Goal: Information Seeking & Learning: Learn about a topic

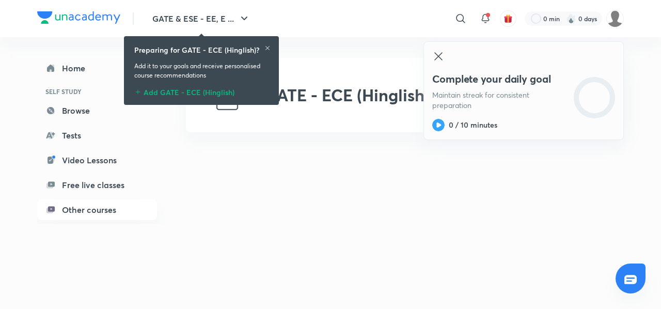
click at [190, 92] on div "Add GATE - ECE (Hinglish)" at bounding box center [201, 90] width 134 height 12
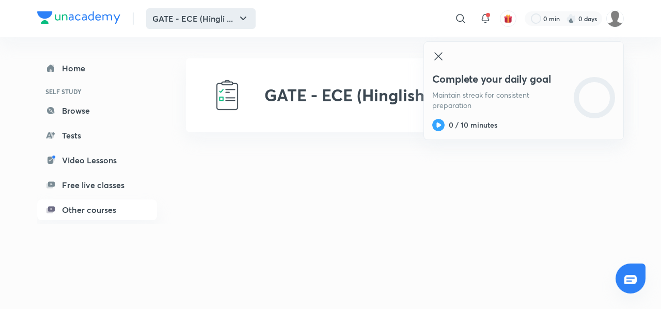
click at [223, 20] on button "GATE - ECE (Hingli ..." at bounding box center [200, 18] width 109 height 21
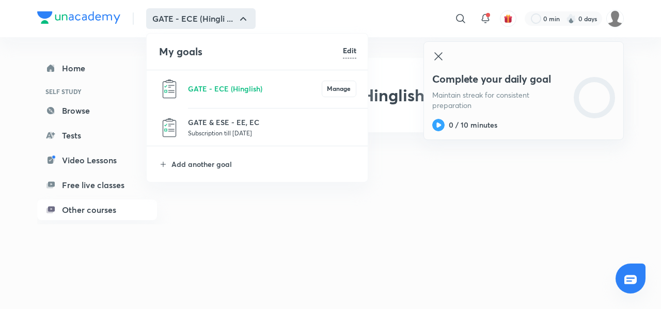
click at [230, 232] on div at bounding box center [330, 154] width 661 height 309
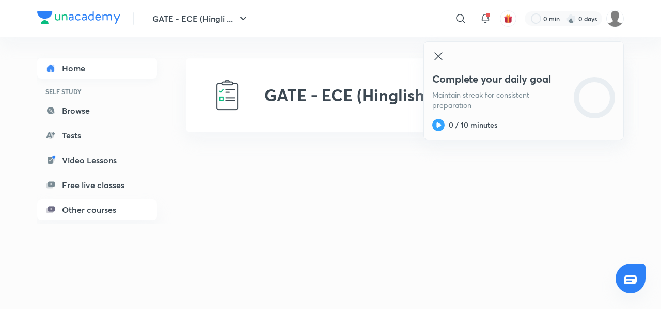
click at [62, 72] on link "Home" at bounding box center [97, 68] width 120 height 21
click at [97, 157] on link "Video Lessons" at bounding box center [97, 160] width 120 height 21
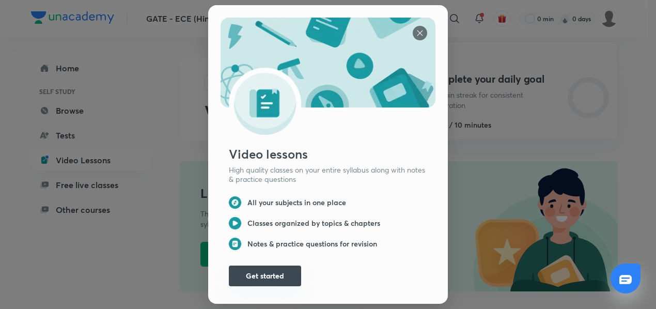
click at [261, 276] on button "Get started" at bounding box center [265, 275] width 72 height 21
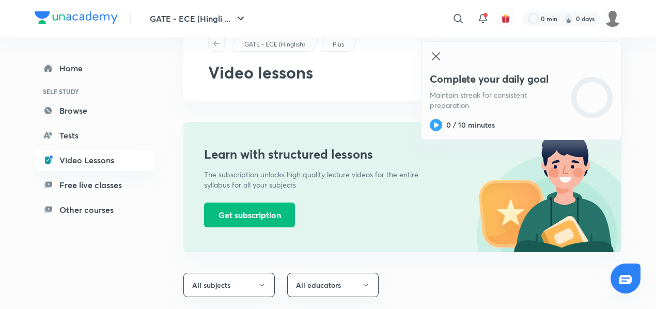
scroll to position [62, 0]
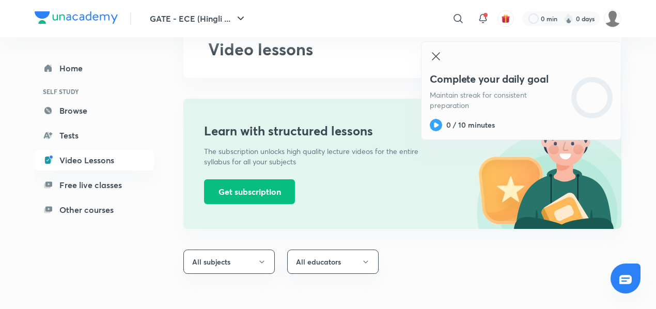
click at [272, 203] on div "Learn with structured lessons The subscription unlocks high quality lecture vid…" at bounding box center [307, 164] width 248 height 130
click at [262, 187] on button "Get subscription" at bounding box center [249, 190] width 91 height 25
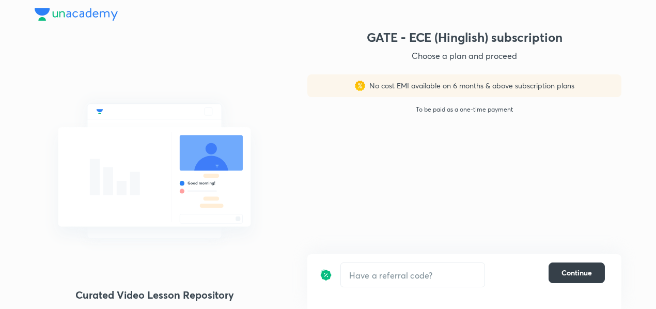
click at [558, 273] on button "Continue" at bounding box center [576, 272] width 56 height 21
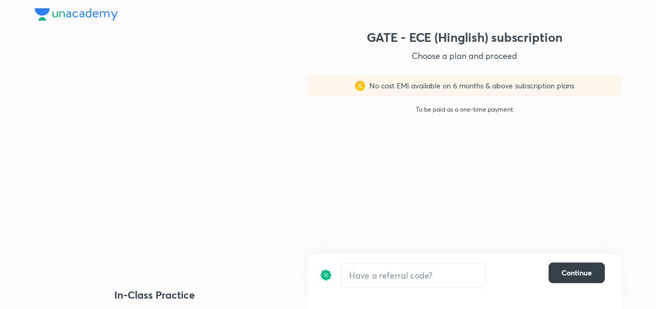
click at [558, 273] on button "Continue" at bounding box center [576, 272] width 56 height 21
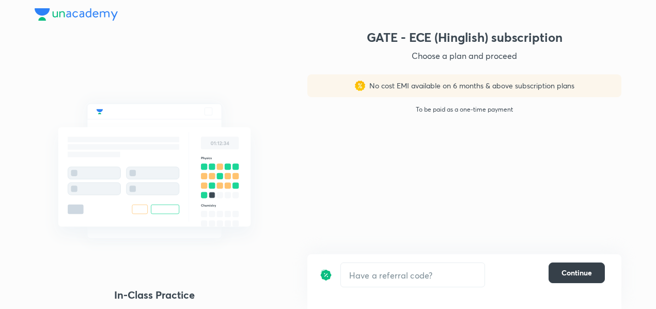
scroll to position [39, 0]
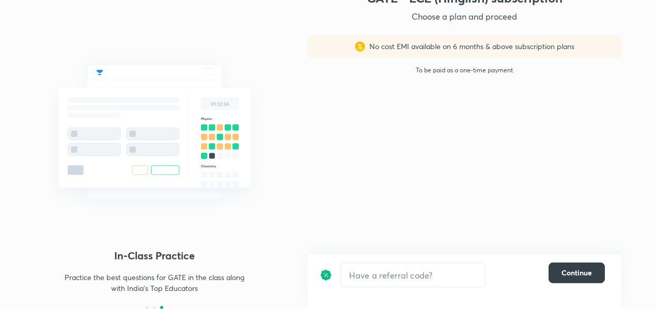
click at [577, 280] on button "Continue" at bounding box center [576, 272] width 56 height 21
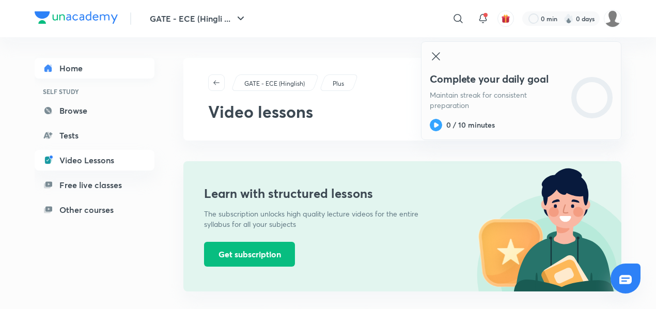
click at [65, 73] on link "Home" at bounding box center [95, 68] width 120 height 21
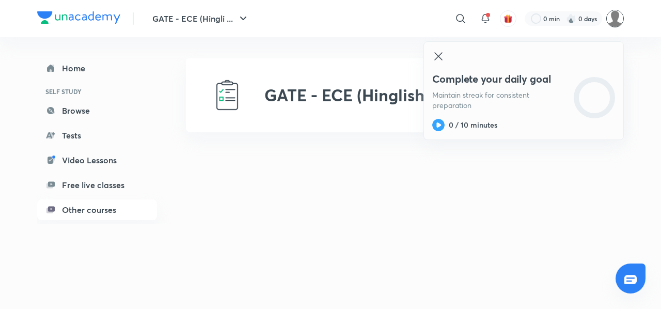
click at [619, 18] on img at bounding box center [615, 19] width 18 height 18
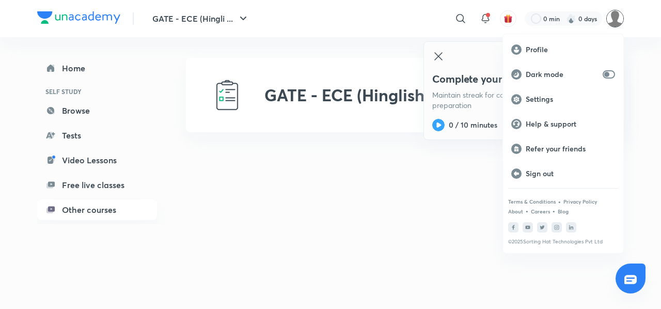
click at [462, 20] on div at bounding box center [330, 154] width 661 height 309
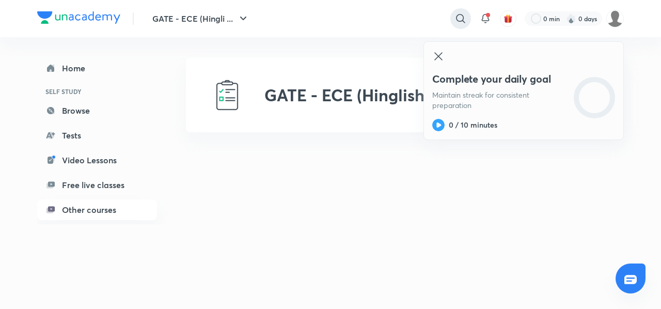
click at [451, 16] on div at bounding box center [460, 18] width 21 height 21
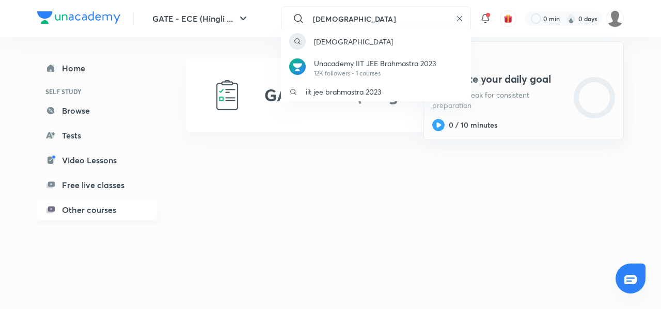
type input "[DEMOGRAPHIC_DATA]"
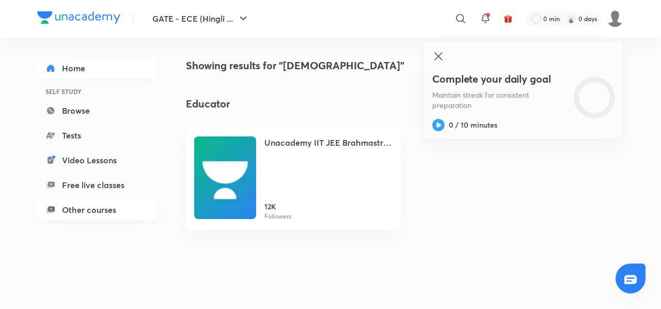
click at [67, 66] on link "Home" at bounding box center [97, 68] width 120 height 21
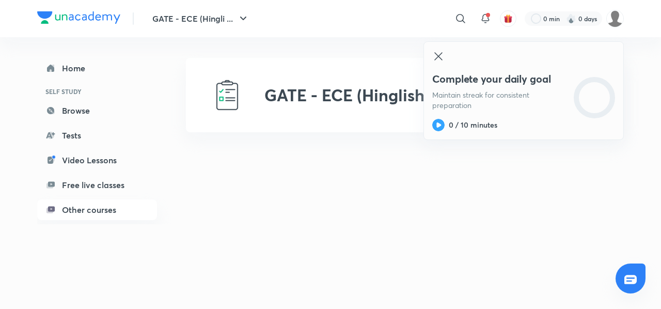
click at [67, 66] on link "Home" at bounding box center [97, 68] width 120 height 21
click at [64, 31] on div "GATE - ECE (Hingli ... ​ 0 min 0 days Complete your daily goal Maintain streak …" at bounding box center [330, 18] width 586 height 37
click at [210, 16] on button "GATE - ECE (Hingli ..." at bounding box center [200, 18] width 109 height 21
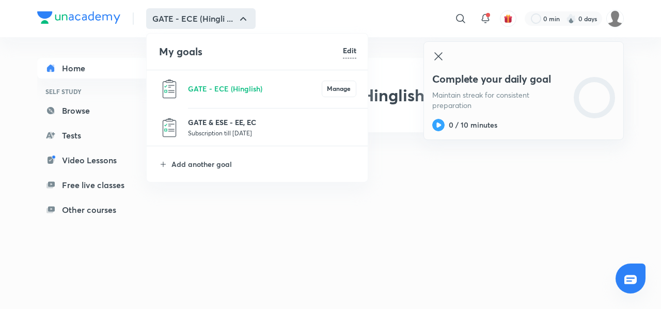
click at [234, 125] on p "GATE & ESE - EE, EC" at bounding box center [272, 122] width 168 height 11
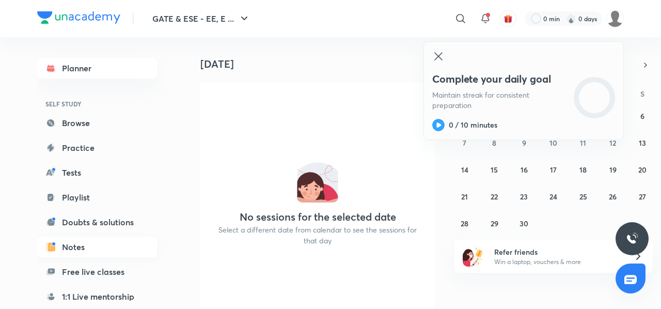
click at [75, 240] on link "Notes" at bounding box center [97, 246] width 120 height 21
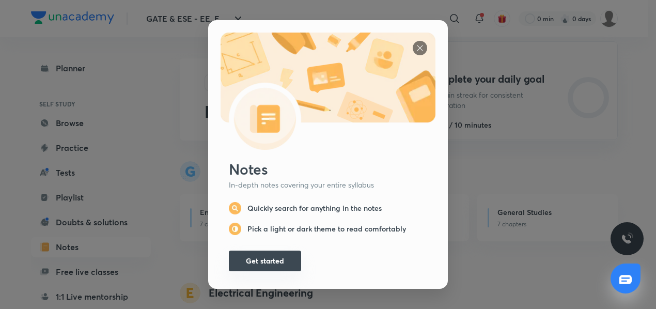
click at [278, 260] on button "Get started" at bounding box center [265, 260] width 72 height 21
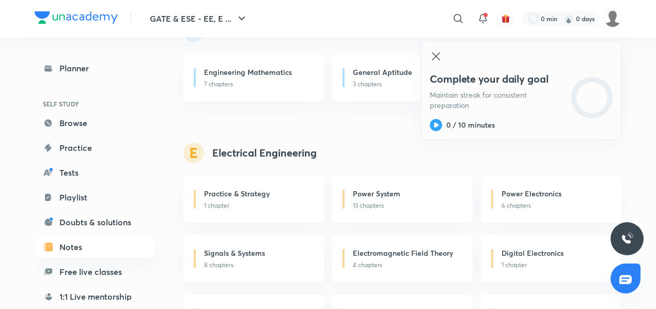
scroll to position [136, 0]
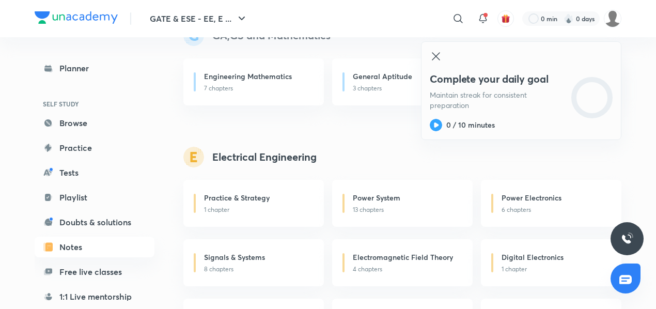
click at [442, 59] on div "Complete your daily goal Maintain streak for consistent preparation 0 / 10 minu…" at bounding box center [521, 90] width 200 height 99
click at [433, 52] on icon at bounding box center [436, 56] width 12 height 12
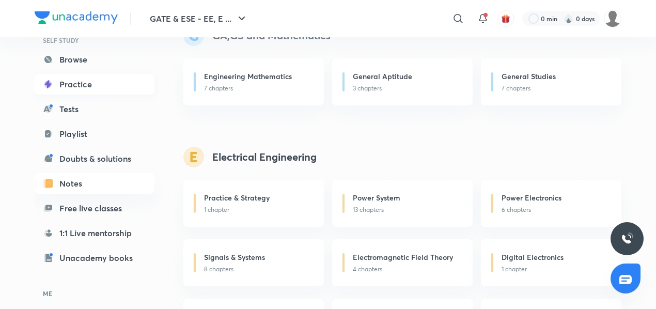
scroll to position [63, 0]
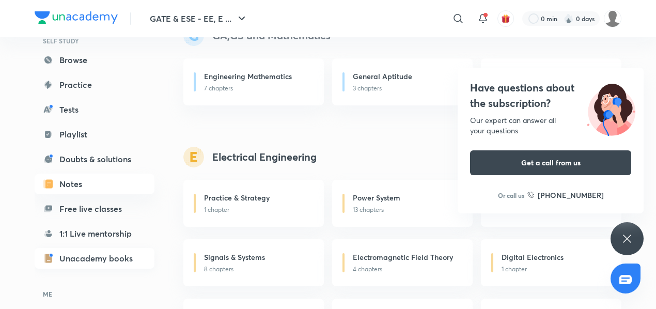
click at [114, 255] on link "Unacademy books" at bounding box center [95, 258] width 120 height 21
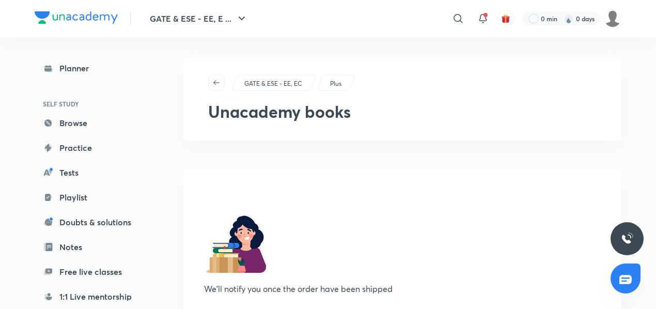
click at [223, 82] on span "button" at bounding box center [216, 82] width 15 height 8
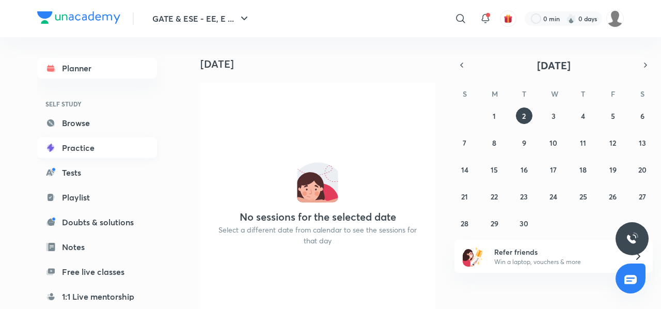
click at [82, 150] on link "Practice" at bounding box center [97, 147] width 120 height 21
click at [79, 129] on link "Browse" at bounding box center [97, 123] width 120 height 21
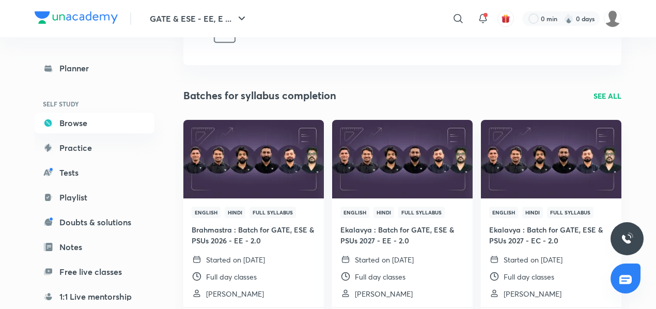
scroll to position [70, 0]
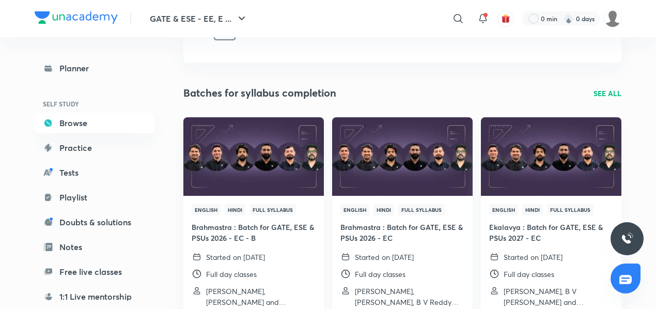
click at [387, 188] on img at bounding box center [401, 156] width 143 height 80
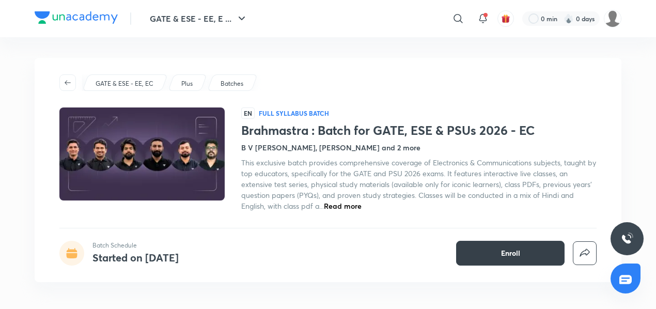
click at [516, 250] on span "Enroll" at bounding box center [510, 253] width 19 height 10
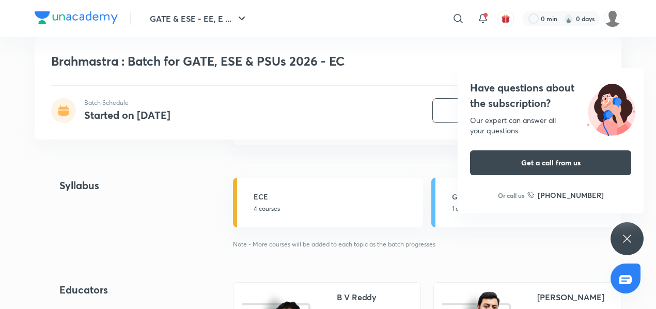
scroll to position [958, 0]
click at [629, 234] on icon at bounding box center [627, 238] width 12 height 12
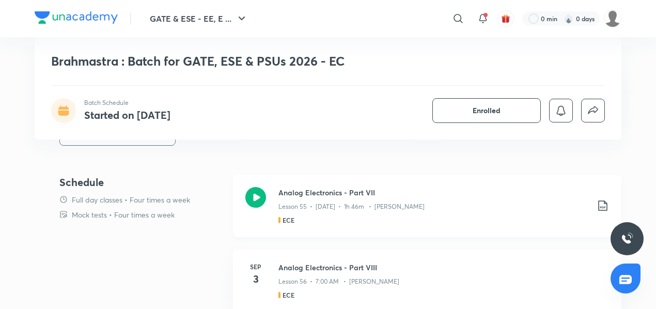
scroll to position [441, 0]
click at [323, 198] on div "Lesson 55 • [DATE] • 1h 46m • [PERSON_NAME]" at bounding box center [433, 204] width 310 height 13
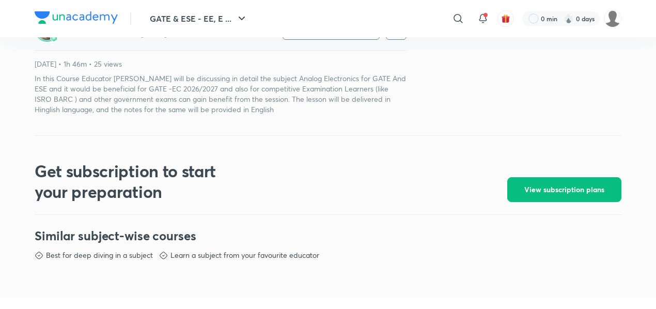
scroll to position [349, 0]
click at [617, 19] on img at bounding box center [613, 19] width 18 height 18
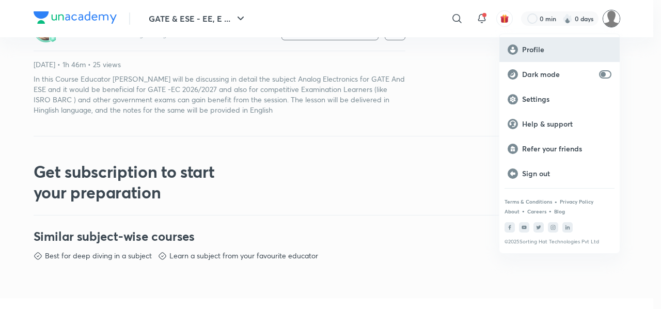
click at [550, 49] on p "Profile" at bounding box center [566, 49] width 89 height 9
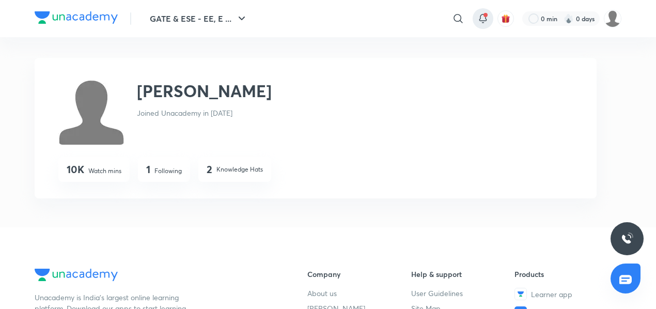
click at [484, 18] on icon at bounding box center [483, 18] width 12 height 12
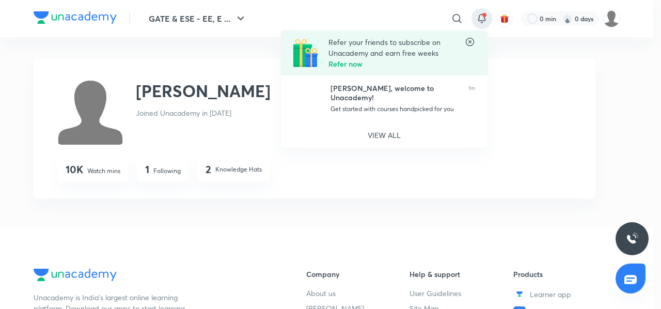
click at [466, 42] on icon at bounding box center [470, 42] width 8 height 8
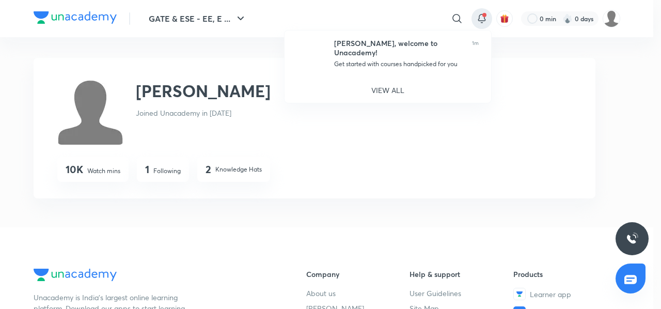
click at [506, 21] on div at bounding box center [330, 154] width 661 height 309
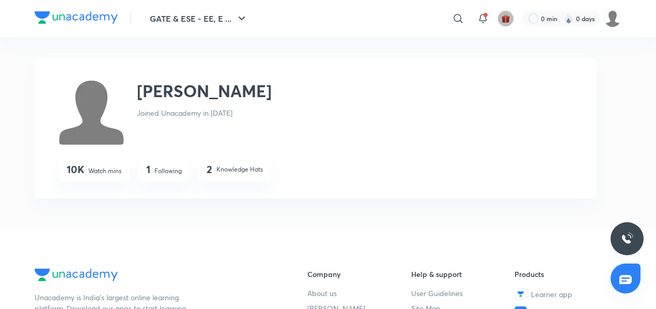
click at [506, 21] on img "button" at bounding box center [505, 18] width 9 height 9
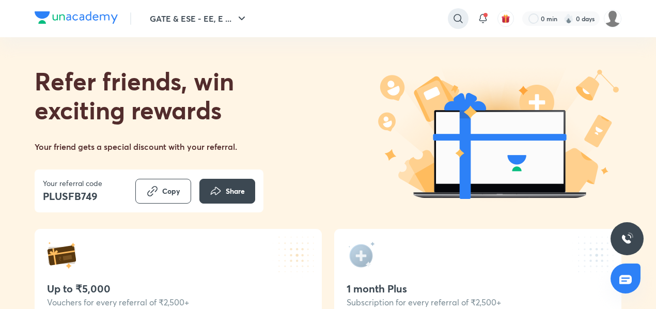
click at [459, 15] on icon at bounding box center [457, 18] width 9 height 9
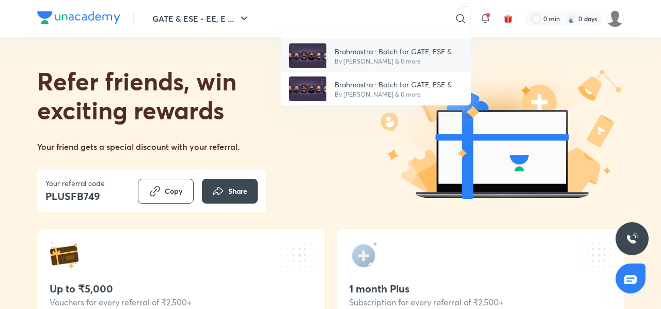
click at [365, 58] on p "By [PERSON_NAME] & 0 more" at bounding box center [399, 61] width 128 height 9
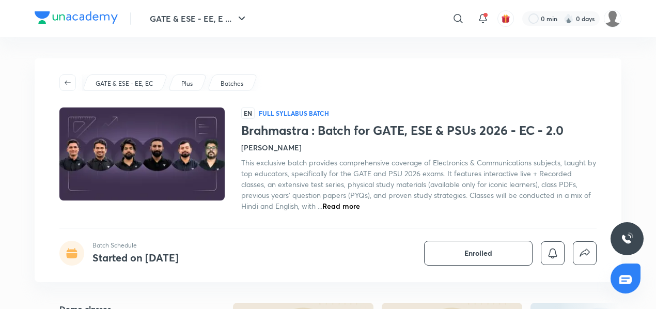
scroll to position [94, 0]
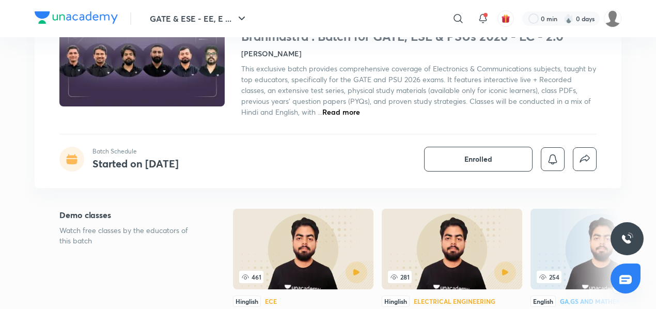
click at [334, 112] on span "Read more" at bounding box center [341, 112] width 38 height 10
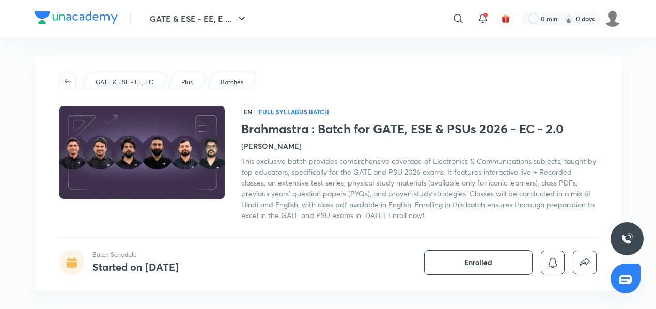
scroll to position [1, 0]
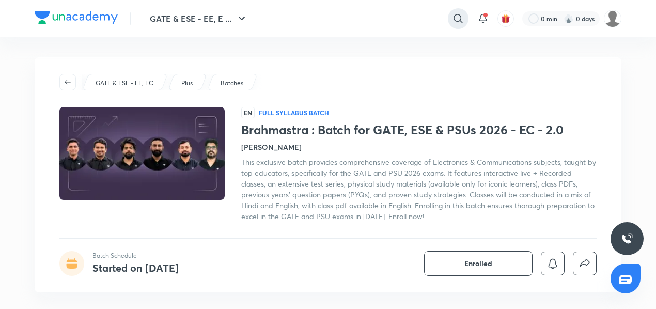
click at [453, 21] on icon at bounding box center [458, 18] width 12 height 12
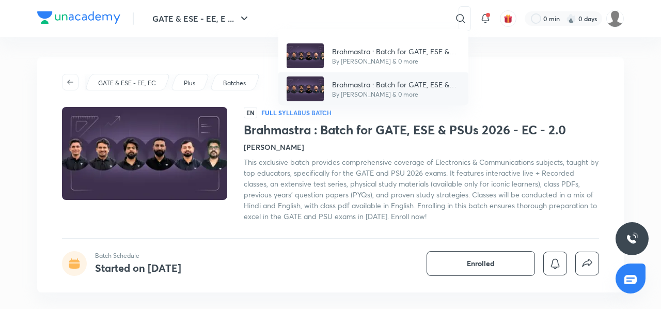
click at [415, 82] on p "Brahmastra : Batch for GATE, ESE & PSUs 2026 - EE - 2.0" at bounding box center [396, 84] width 128 height 11
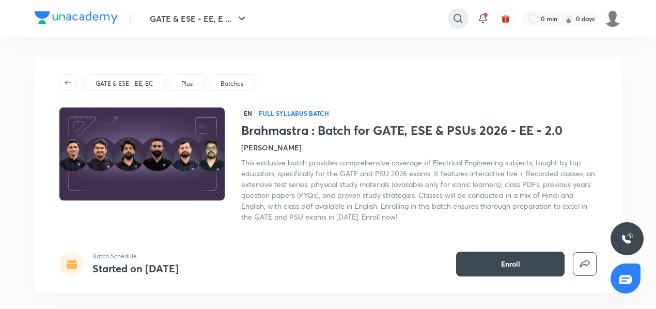
click at [456, 14] on icon at bounding box center [457, 18] width 9 height 9
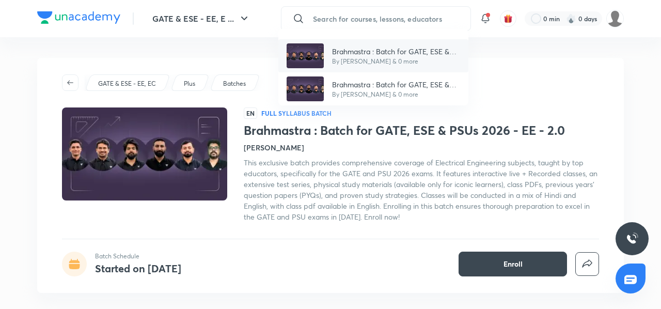
click at [402, 46] on p "Brahmastra : Batch for GATE, ESE & PSUs 2026 - EC - 2.0" at bounding box center [396, 51] width 128 height 11
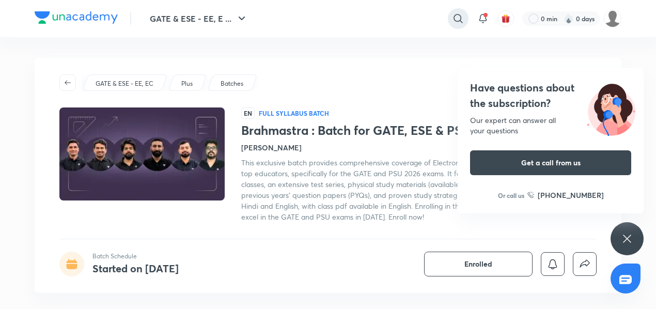
click at [452, 20] on icon at bounding box center [458, 18] width 12 height 12
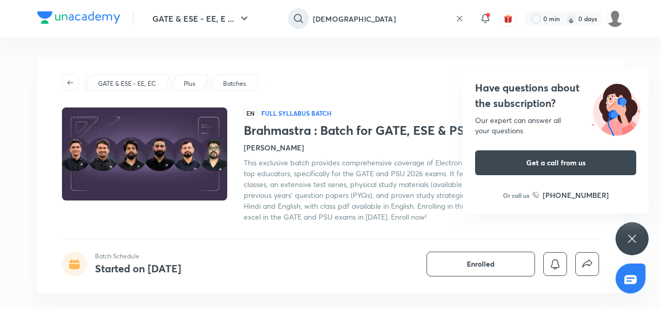
type input "[DEMOGRAPHIC_DATA]"
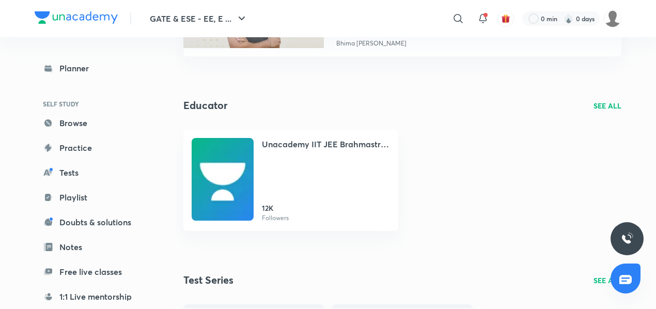
scroll to position [602, 0]
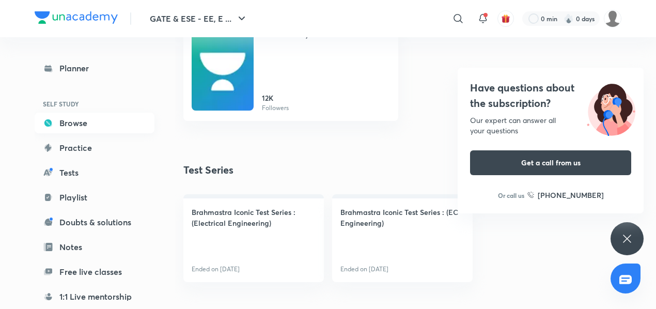
click at [68, 123] on link "Browse" at bounding box center [95, 123] width 120 height 21
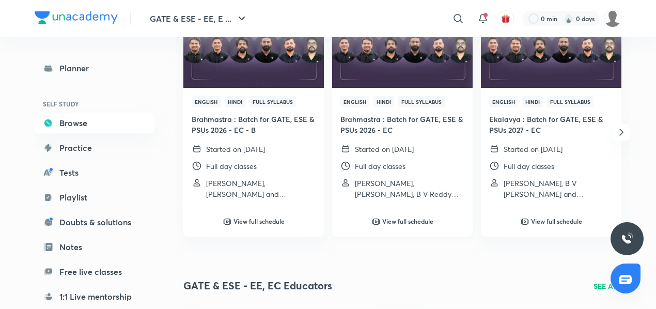
scroll to position [177, 0]
click at [379, 223] on div "View full schedule" at bounding box center [402, 221] width 140 height 9
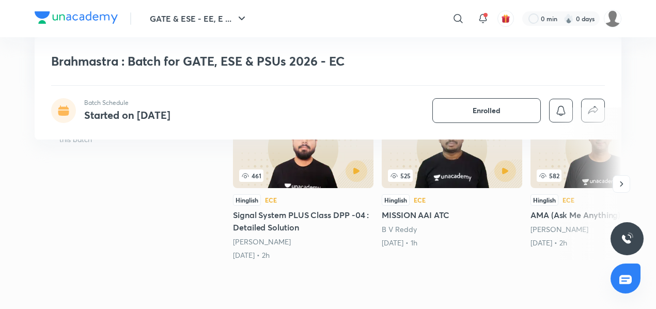
scroll to position [194, 0]
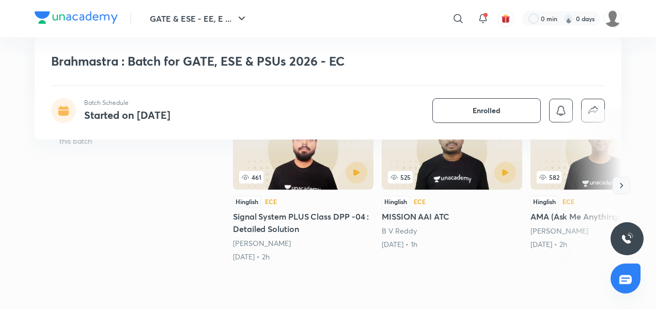
click at [616, 185] on icon "button" at bounding box center [621, 185] width 10 height 10
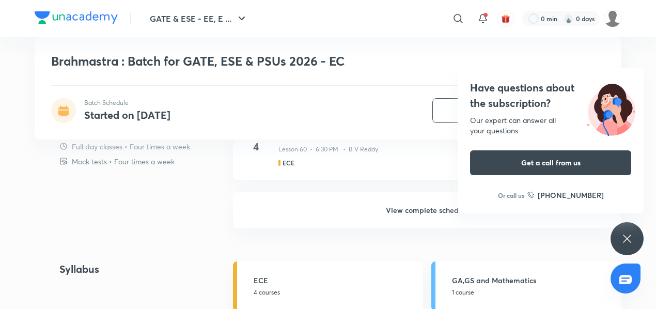
scroll to position [867, 0]
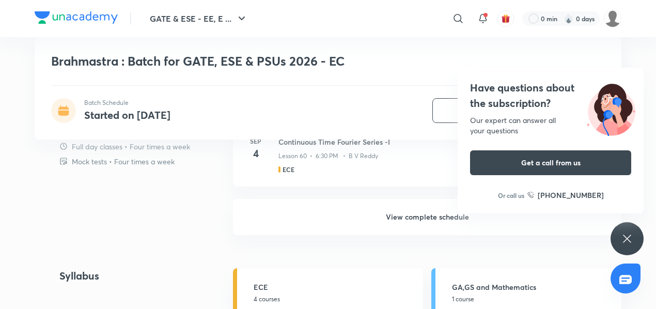
click at [312, 225] on h6 "View complete schedule" at bounding box center [427, 217] width 388 height 36
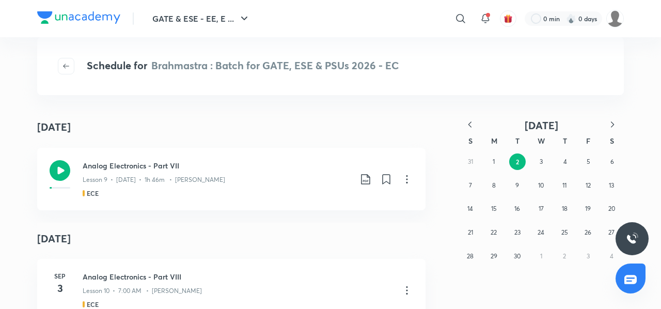
click at [468, 123] on icon "button" at bounding box center [470, 124] width 10 height 10
click at [539, 254] on abbr "30" at bounding box center [540, 256] width 7 height 8
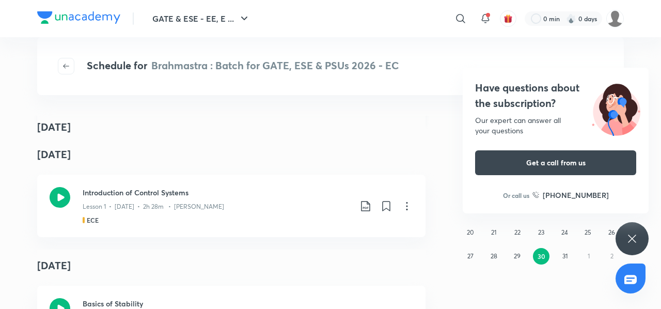
scroll to position [5, 0]
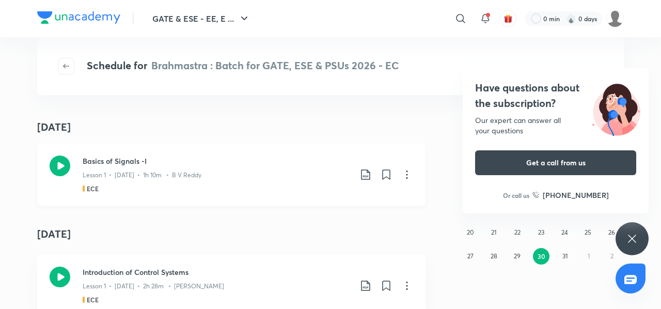
click at [104, 167] on div "Lesson 1 • [DATE] • 1h 10m • B V Reddy" at bounding box center [217, 172] width 268 height 13
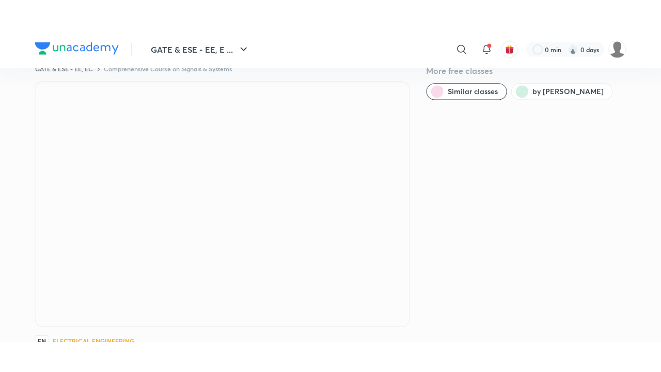
scroll to position [29, 0]
